Goal: Task Accomplishment & Management: Manage account settings

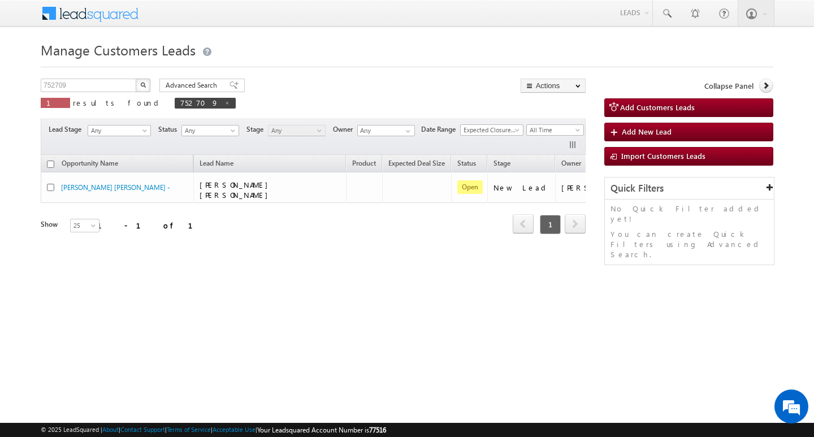
scroll to position [0, 46]
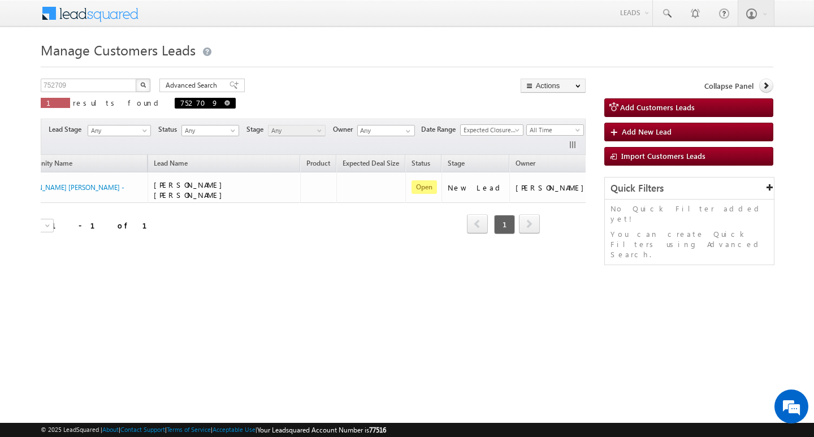
click at [175, 99] on span "752709" at bounding box center [205, 103] width 61 height 11
click at [225, 102] on span at bounding box center [228, 103] width 6 height 6
type input "Search Customers Leads"
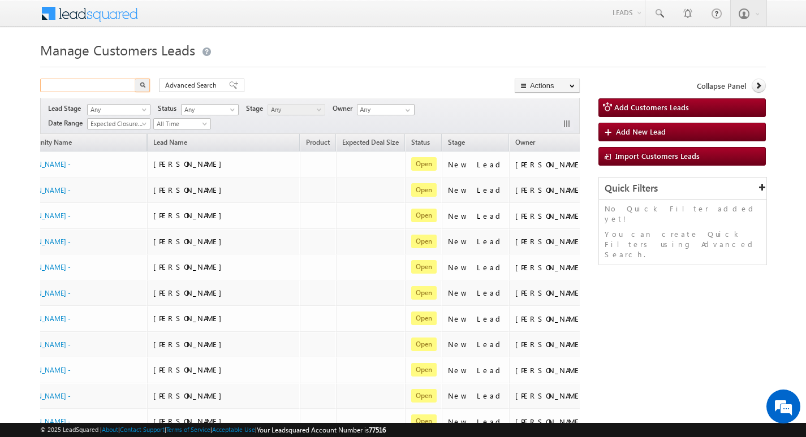
click at [97, 83] on input "text" at bounding box center [88, 86] width 97 height 14
type input "Search Customers Leads"
click at [83, 81] on input "text" at bounding box center [88, 86] width 97 height 14
paste input "753235"
type input "753235"
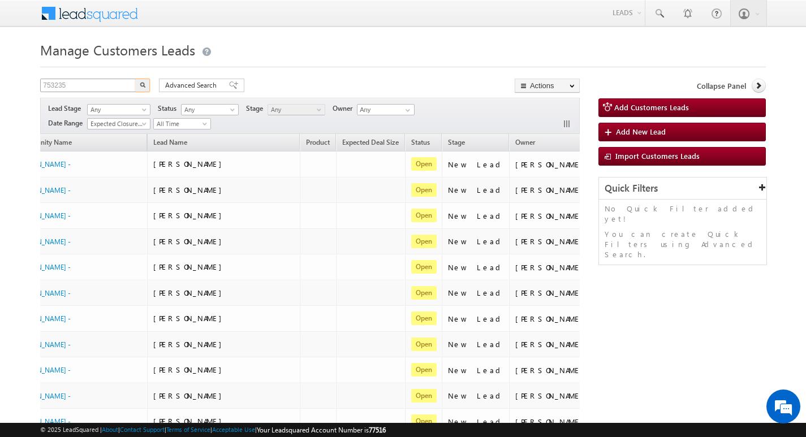
click at [135, 79] on button "button" at bounding box center [142, 86] width 15 height 14
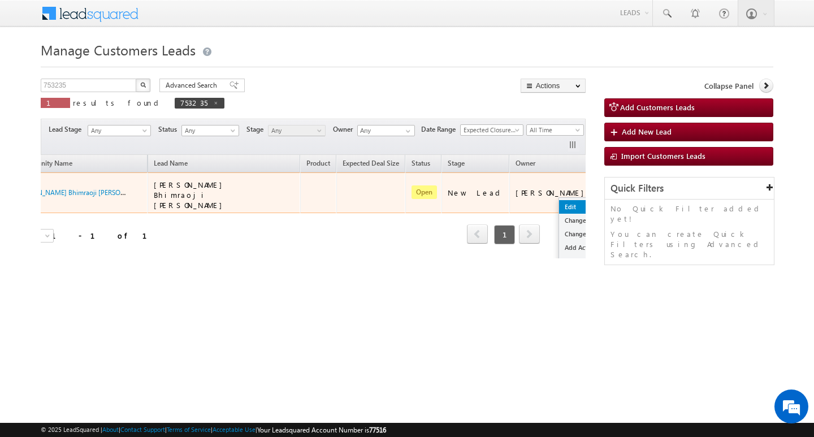
click at [559, 205] on link "Edit" at bounding box center [587, 207] width 57 height 14
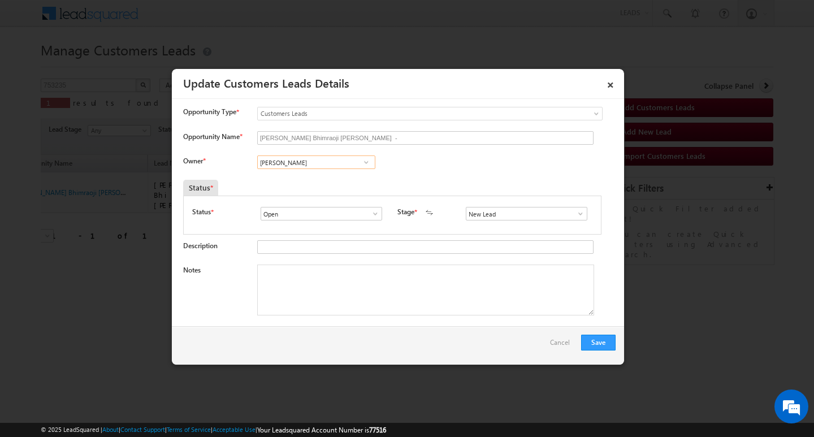
click at [335, 162] on input "[PERSON_NAME]" at bounding box center [316, 163] width 118 height 14
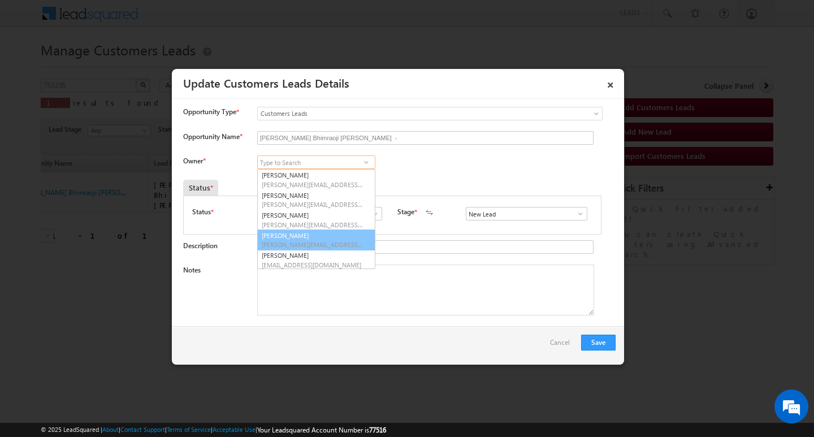
scroll to position [3, 0]
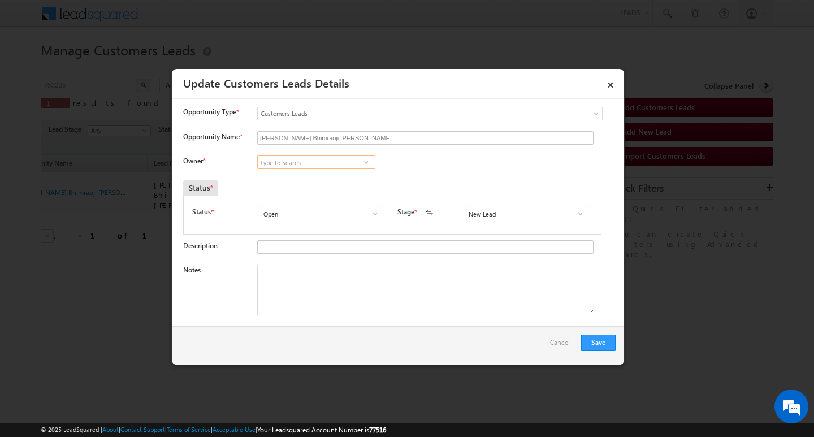
click at [329, 159] on input at bounding box center [316, 163] width 118 height 14
paste input "[PERSON_NAME][EMAIL_ADDRESS][PERSON_NAME][DOMAIN_NAME]"
click at [334, 176] on link "[PERSON_NAME] Dhanke [EMAIL_ADDRESS][PERSON_NAME][DOMAIN_NAME]" at bounding box center [316, 179] width 118 height 21
type input "[PERSON_NAME]"
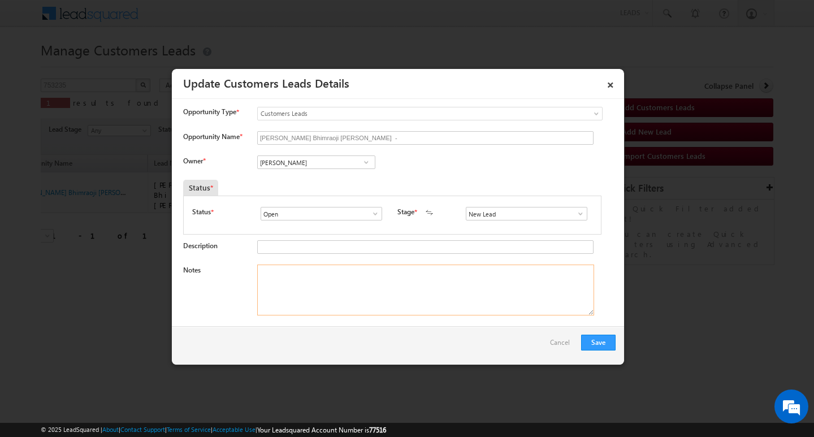
click at [351, 284] on textarea "Notes" at bounding box center [425, 290] width 337 height 51
click at [349, 292] on textarea "Notes" at bounding box center [425, 290] width 337 height 51
paste textarea "Customer Name: [PERSON_NAME] Bhimraoji [PERSON_NAME]/ AG 48Y/ B/MOTHE INCOME 40…"
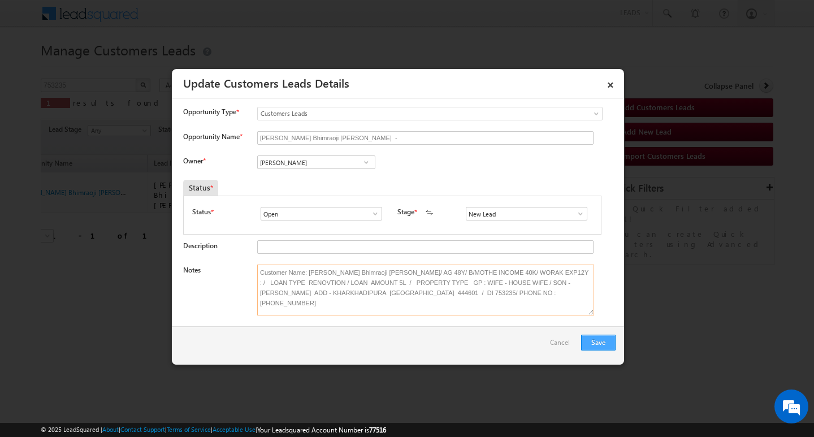
type textarea "Customer Name: [PERSON_NAME] Bhimraoji [PERSON_NAME]/ AG 48Y/ B/MOTHE INCOME 40…"
click at [593, 338] on button "Save" at bounding box center [598, 343] width 34 height 16
